Goal: Obtain resource: Download file/media

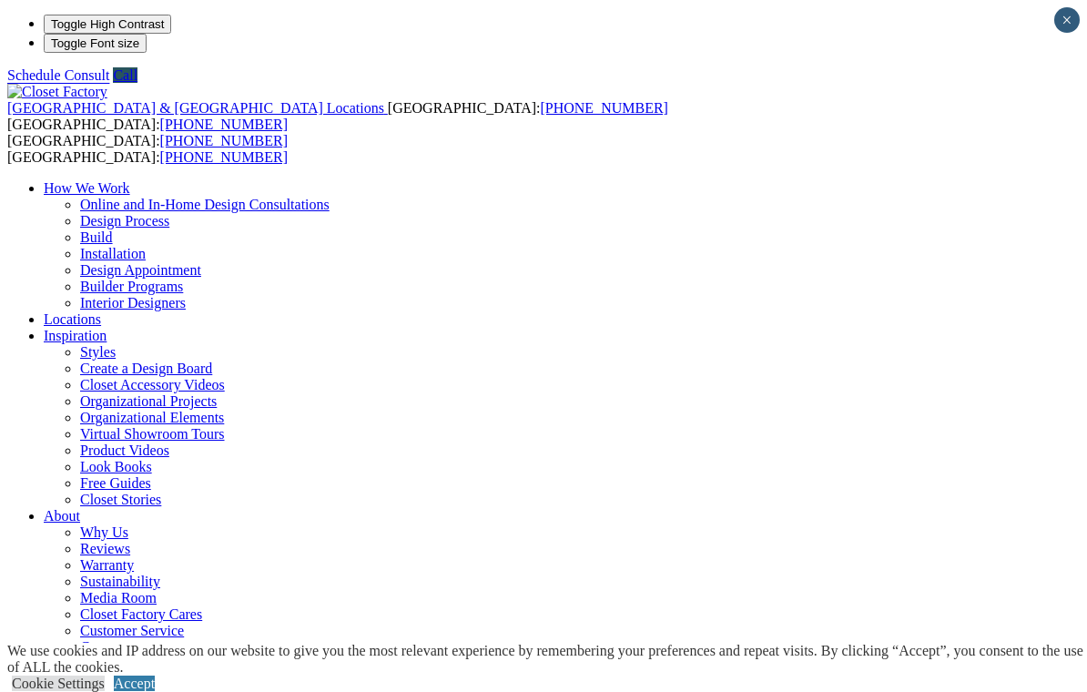
click at [155, 675] on link "Accept" at bounding box center [134, 682] width 41 height 15
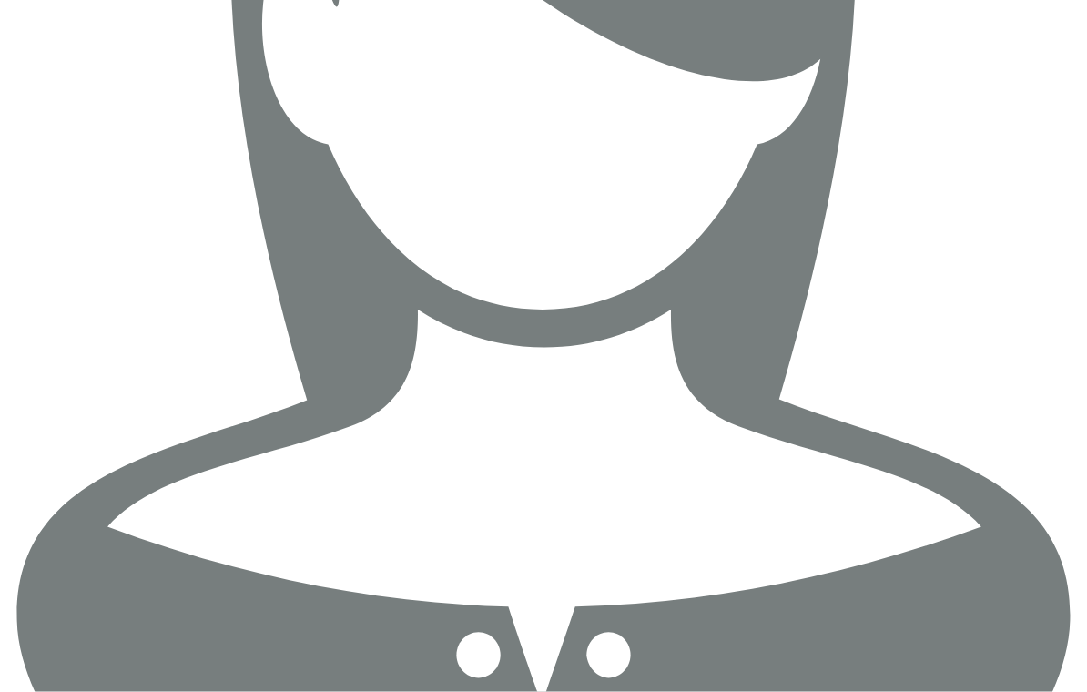
scroll to position [3044, 0]
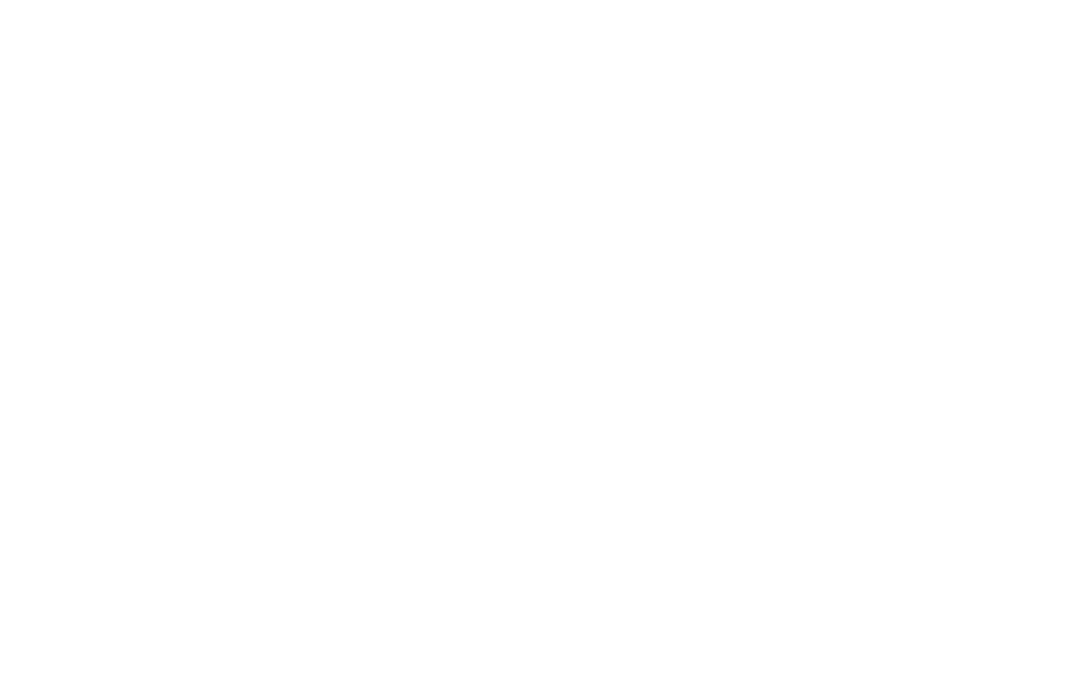
scroll to position [2449, 0]
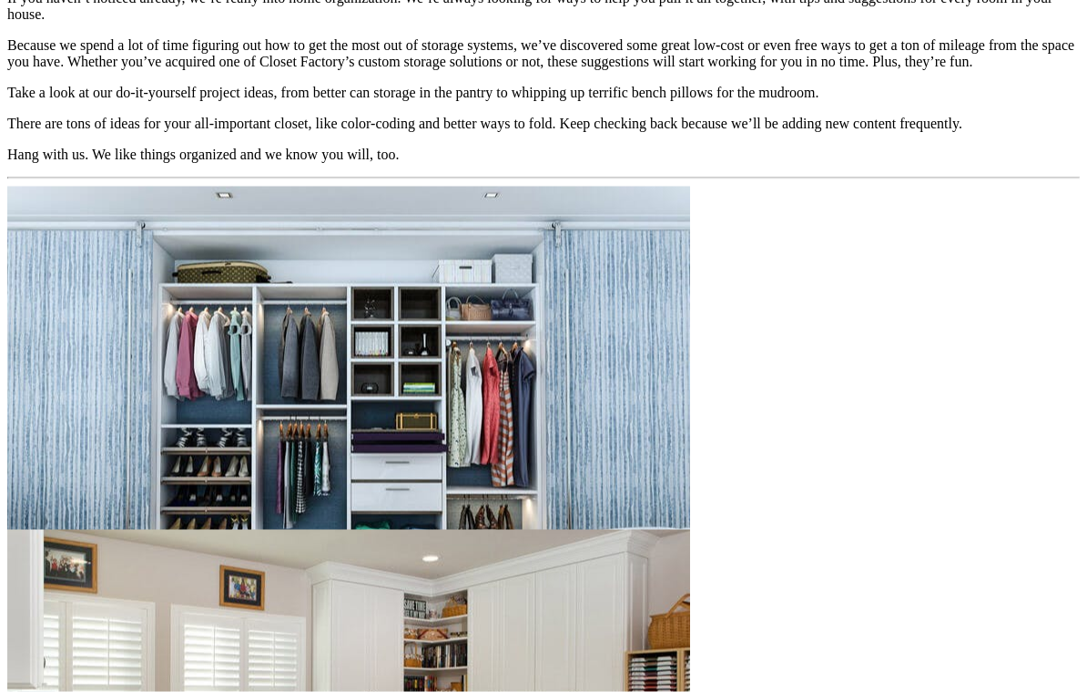
scroll to position [1600, 0]
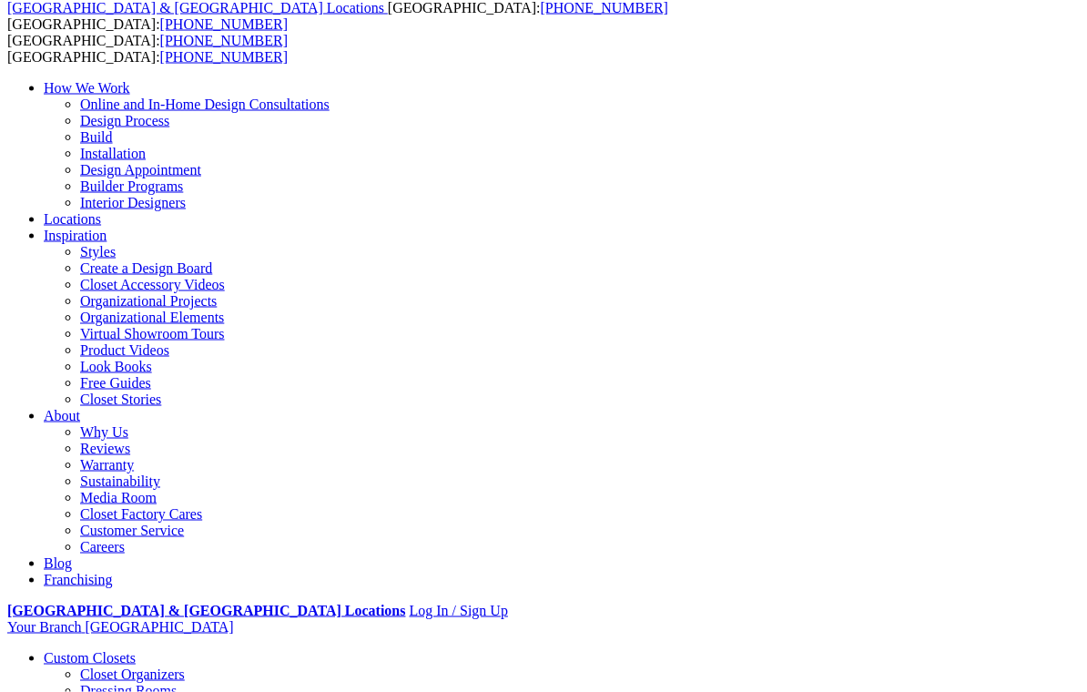
scroll to position [105, 0]
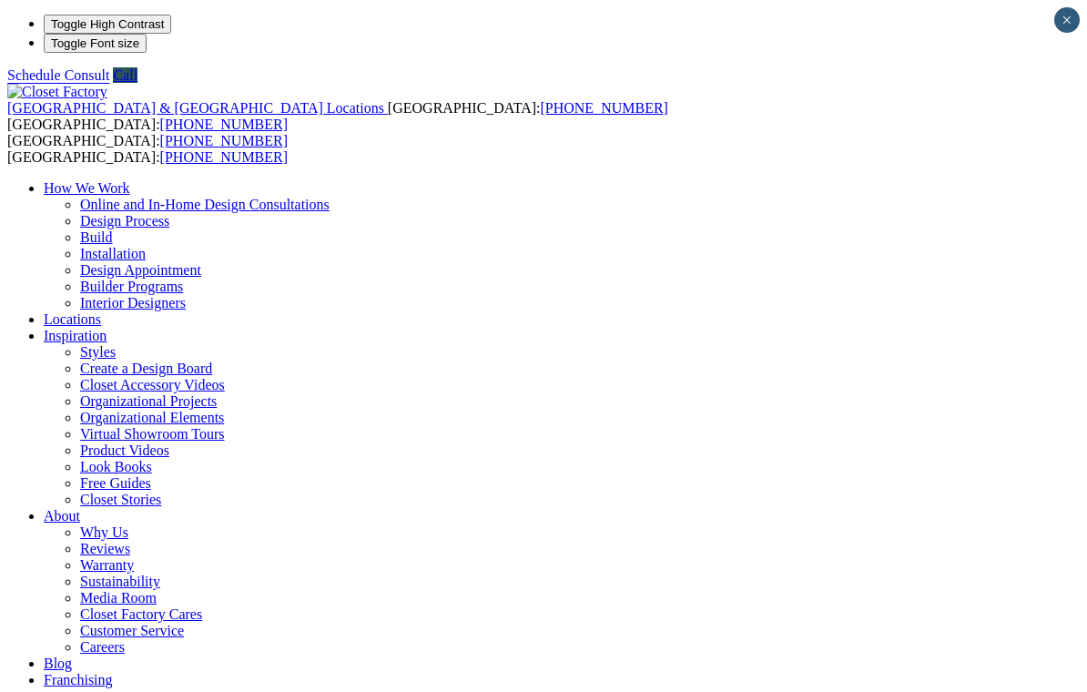
click at [151, 475] on link "Free Guides" at bounding box center [115, 482] width 71 height 15
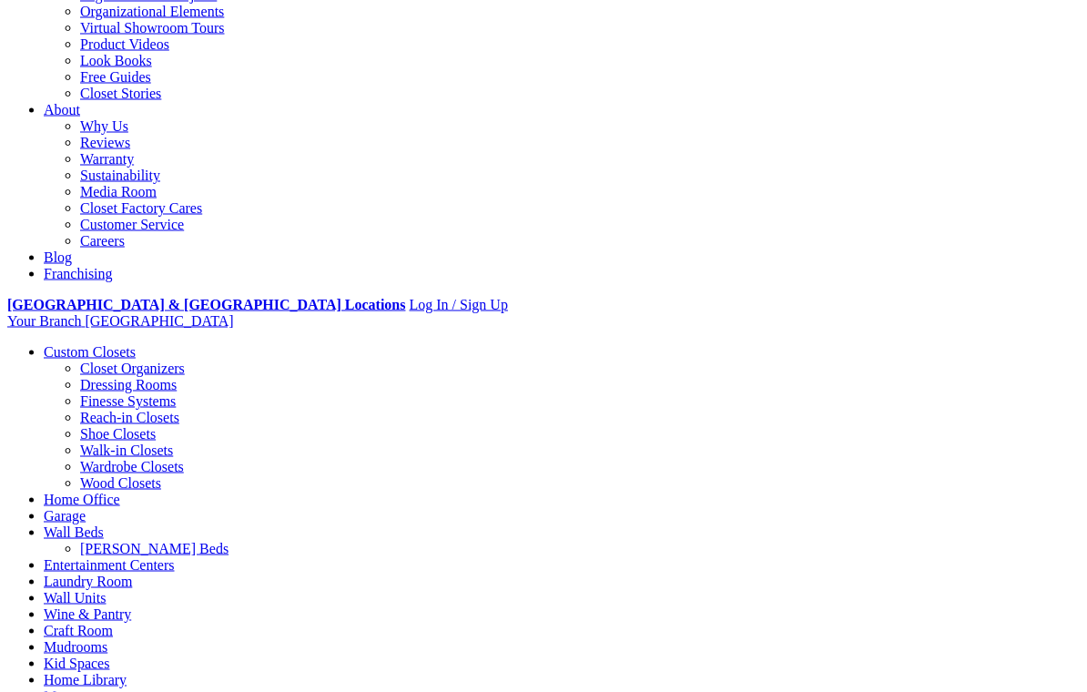
scroll to position [407, 0]
